Goal: Task Accomplishment & Management: Use online tool/utility

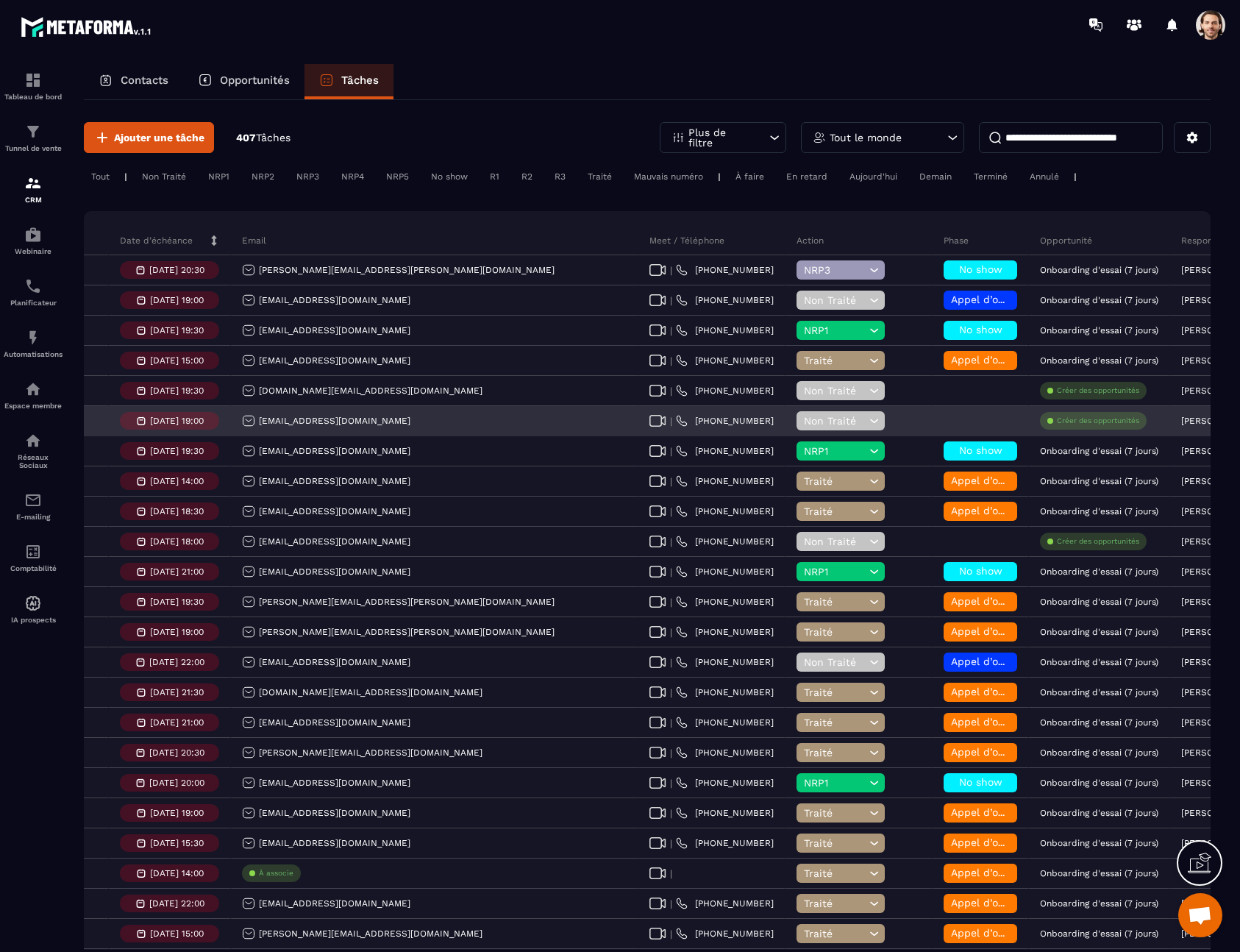
scroll to position [0, 415]
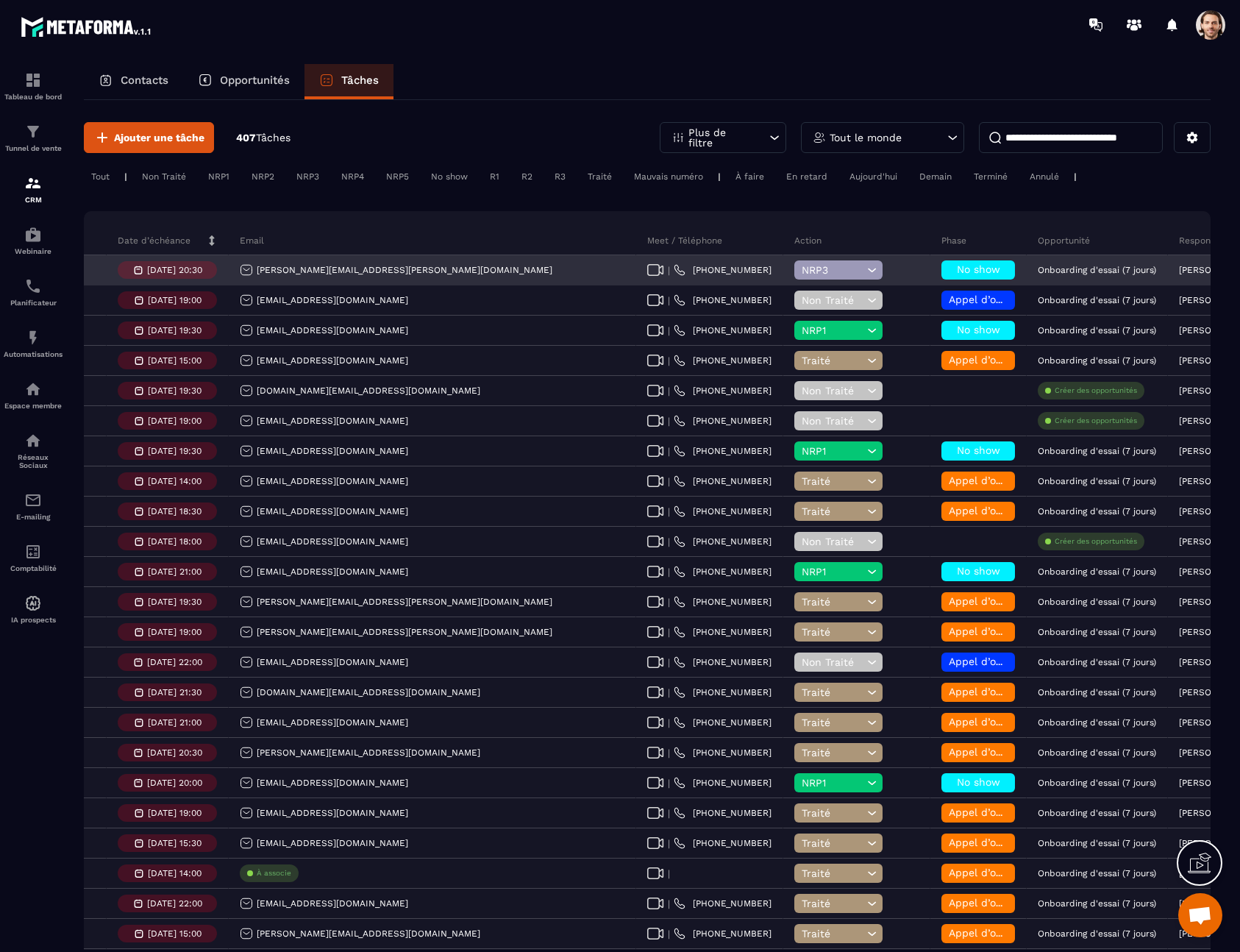
click at [1179, 269] on p "[PERSON_NAME]" at bounding box center [1215, 270] width 72 height 10
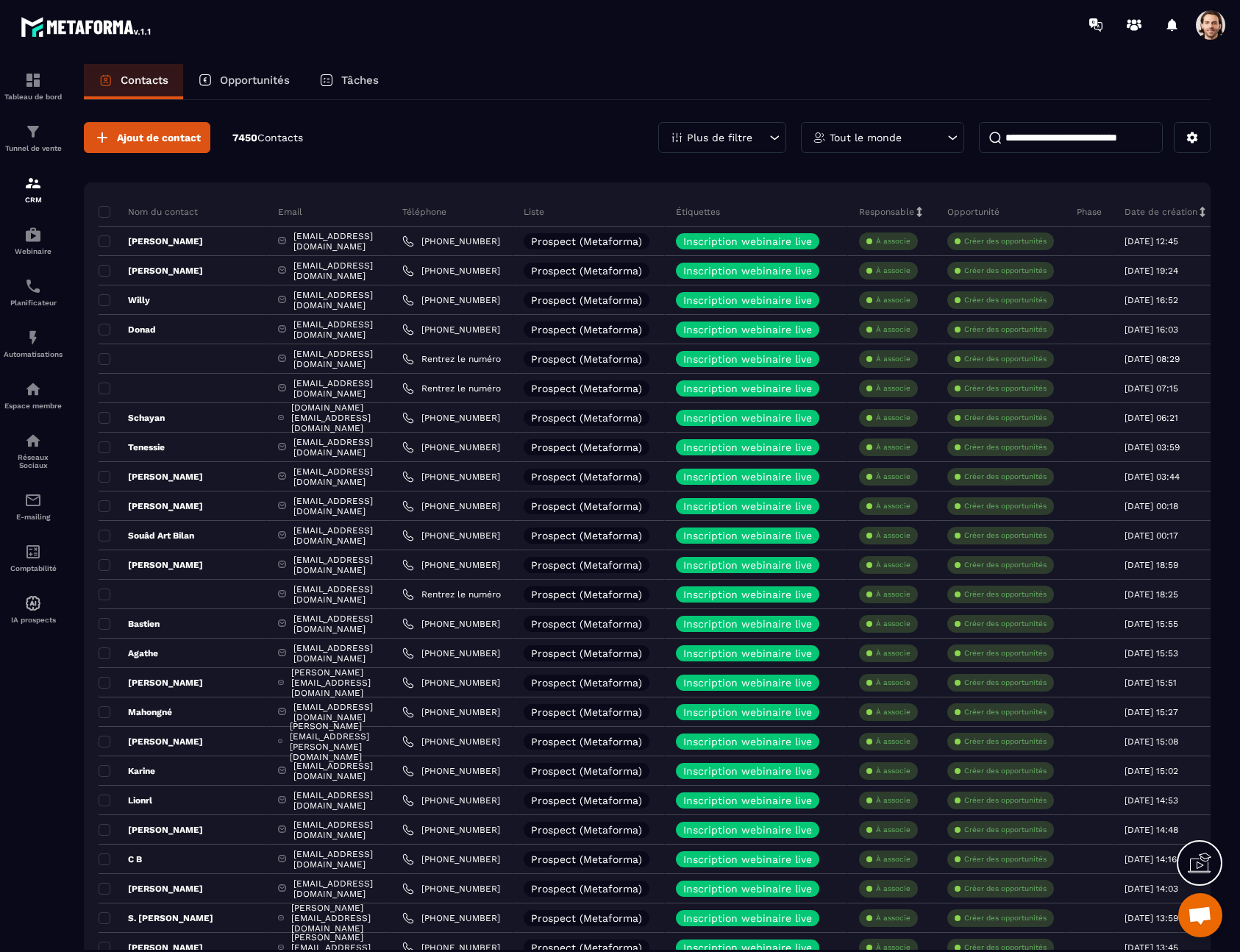
scroll to position [0, 159]
